Goal: Task Accomplishment & Management: Manage account settings

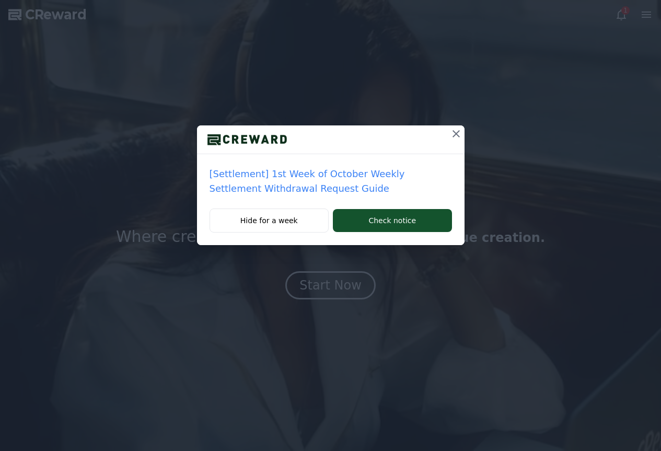
click at [455, 131] on icon at bounding box center [456, 133] width 13 height 13
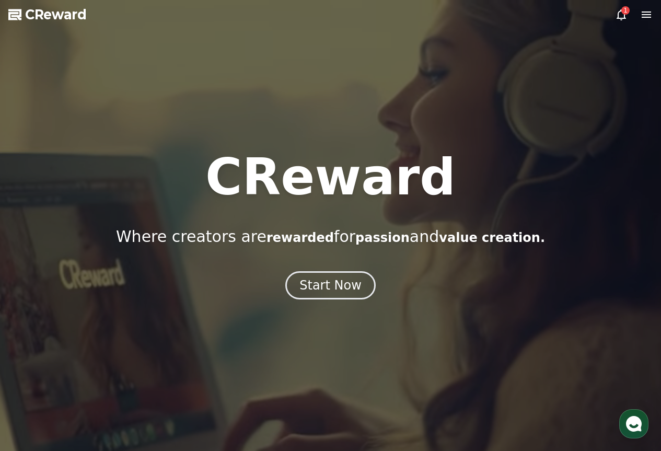
click at [621, 9] on icon at bounding box center [621, 14] width 13 height 13
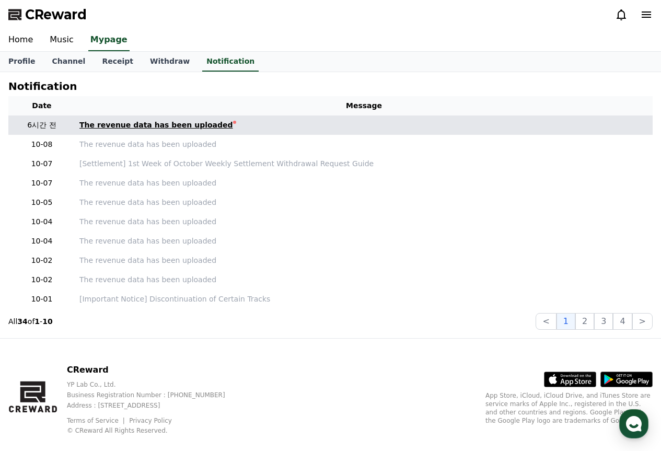
click at [312, 120] on link "The revenue data has been uploaded" at bounding box center [363, 125] width 569 height 11
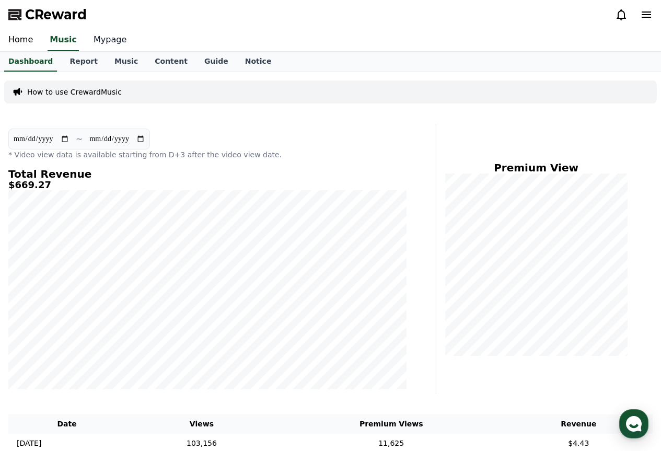
click at [97, 37] on link "Mypage" at bounding box center [110, 40] width 50 height 22
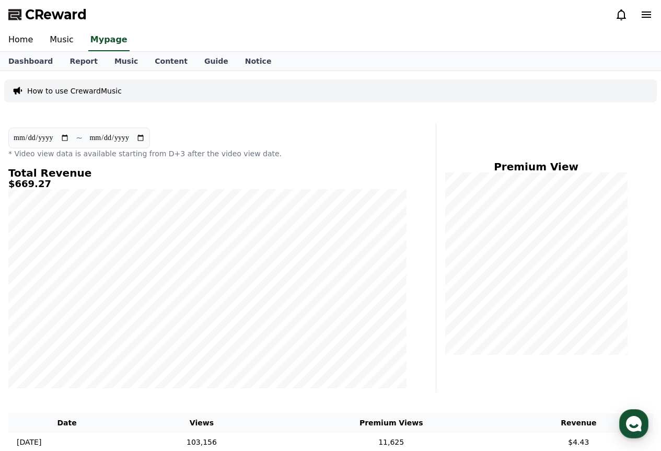
select select "**********"
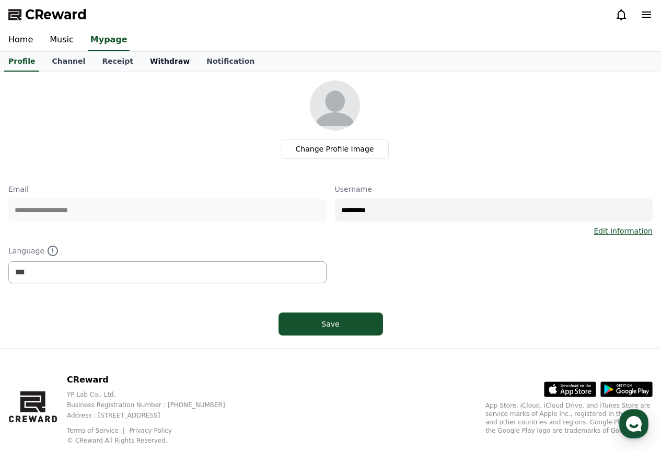
click at [142, 61] on link "Withdraw" at bounding box center [170, 62] width 56 height 20
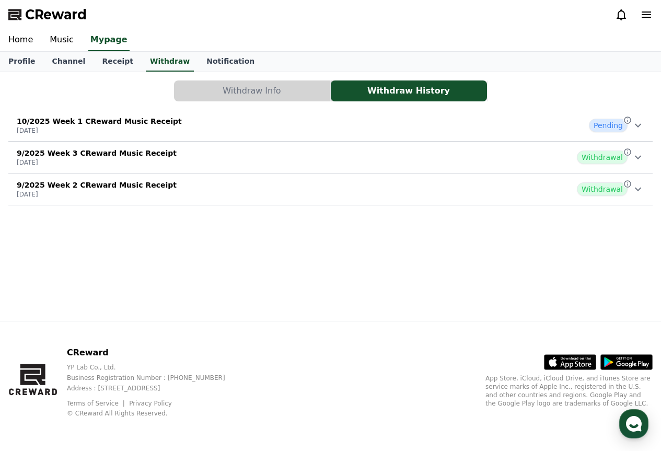
click at [129, 134] on p "[DATE]" at bounding box center [99, 130] width 165 height 8
